Goal: Navigation & Orientation: Find specific page/section

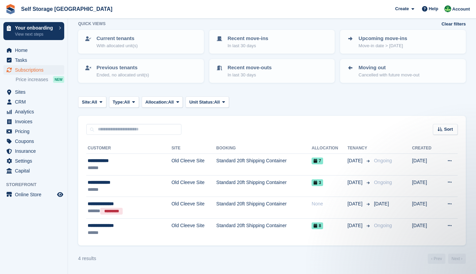
drag, startPoint x: 4, startPoint y: 238, endPoint x: 169, endPoint y: 1, distance: 288.3
click at [4, 238] on aside "Your onboarding View next steps Home Tasks Subscriptions Subscriptions Subscrip…" at bounding box center [34, 139] width 68 height 240
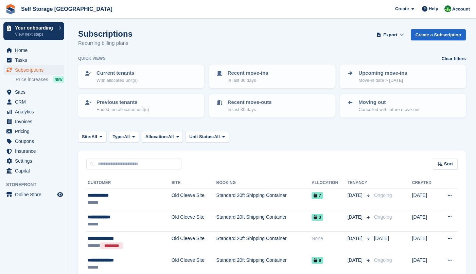
scroll to position [35, 0]
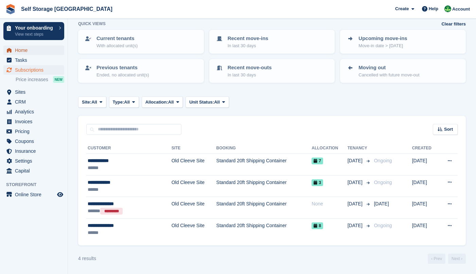
click at [22, 51] on span "Home" at bounding box center [35, 51] width 41 height 10
